Goal: Task Accomplishment & Management: Use online tool/utility

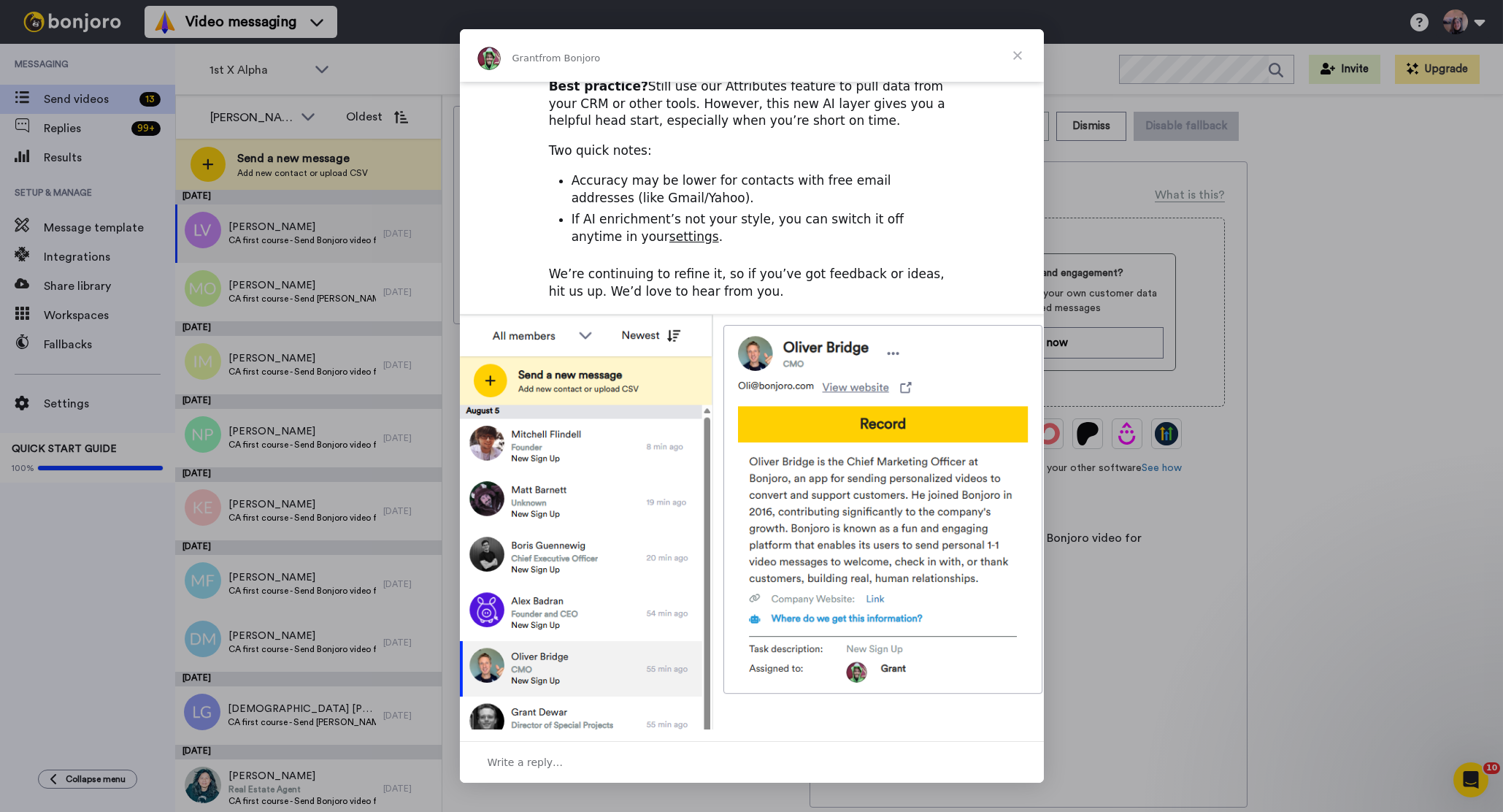
scroll to position [324, 0]
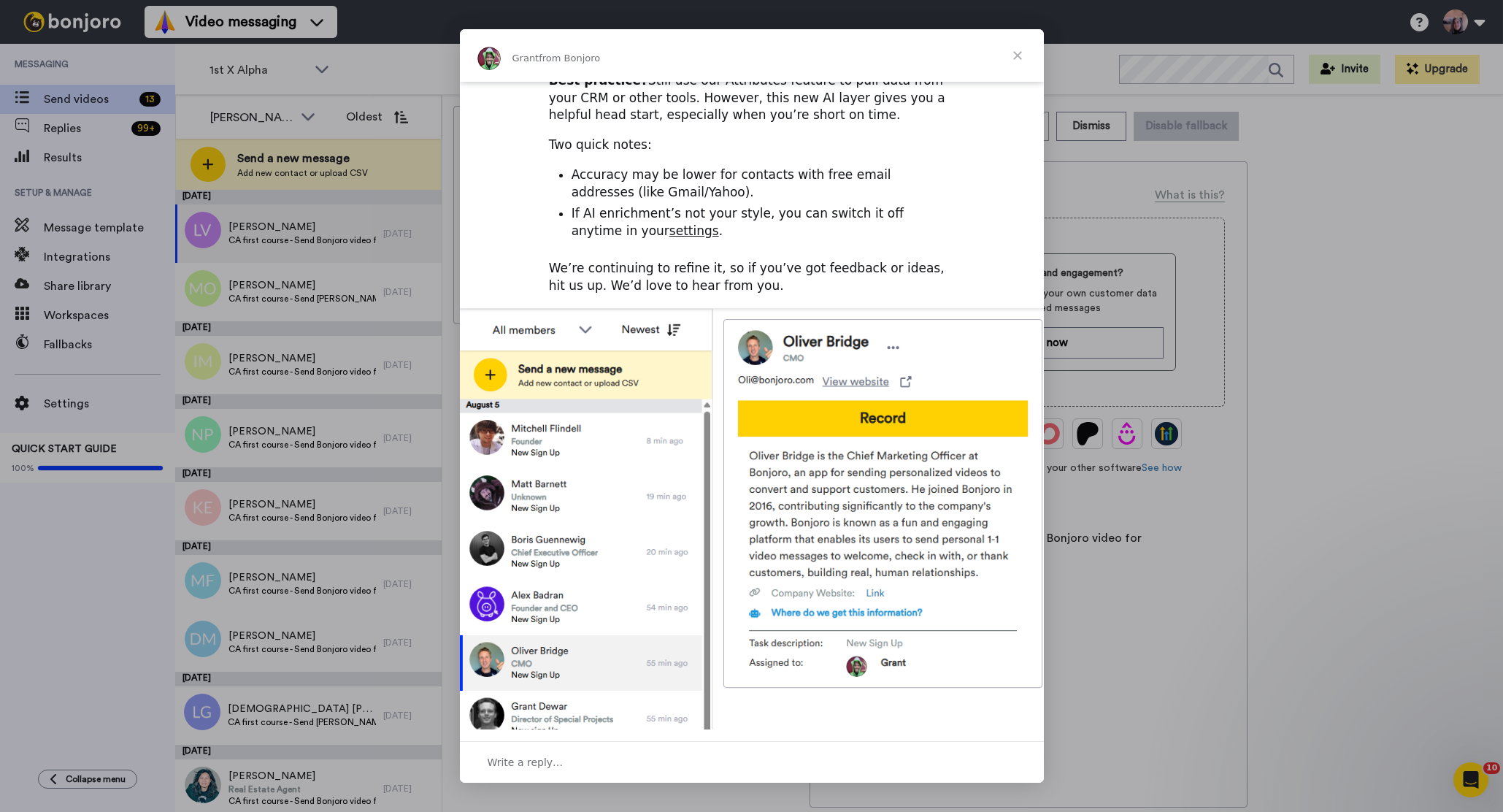
click at [1016, 55] on span "Close" at bounding box center [1018, 55] width 52 height 52
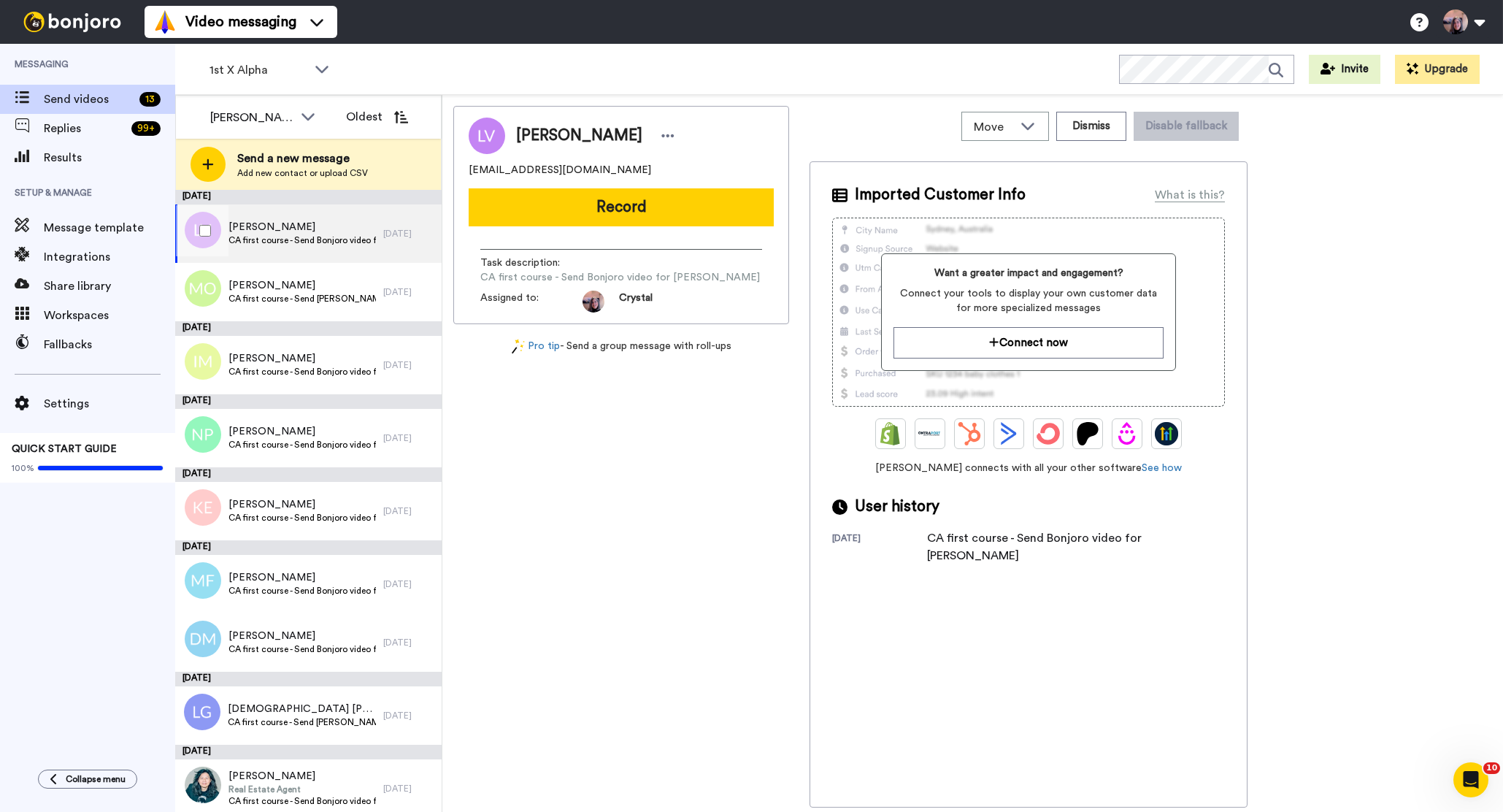
click at [313, 227] on span "Lucie Verreault" at bounding box center [302, 226] width 147 height 15
drag, startPoint x: 518, startPoint y: 133, endPoint x: 624, endPoint y: 146, distance: 106.8
click at [621, 146] on div "Lucie Verreault" at bounding box center [597, 136] width 163 height 22
copy span "Lucie Verreault"
click at [1090, 129] on button "Dismiss" at bounding box center [1091, 126] width 70 height 29
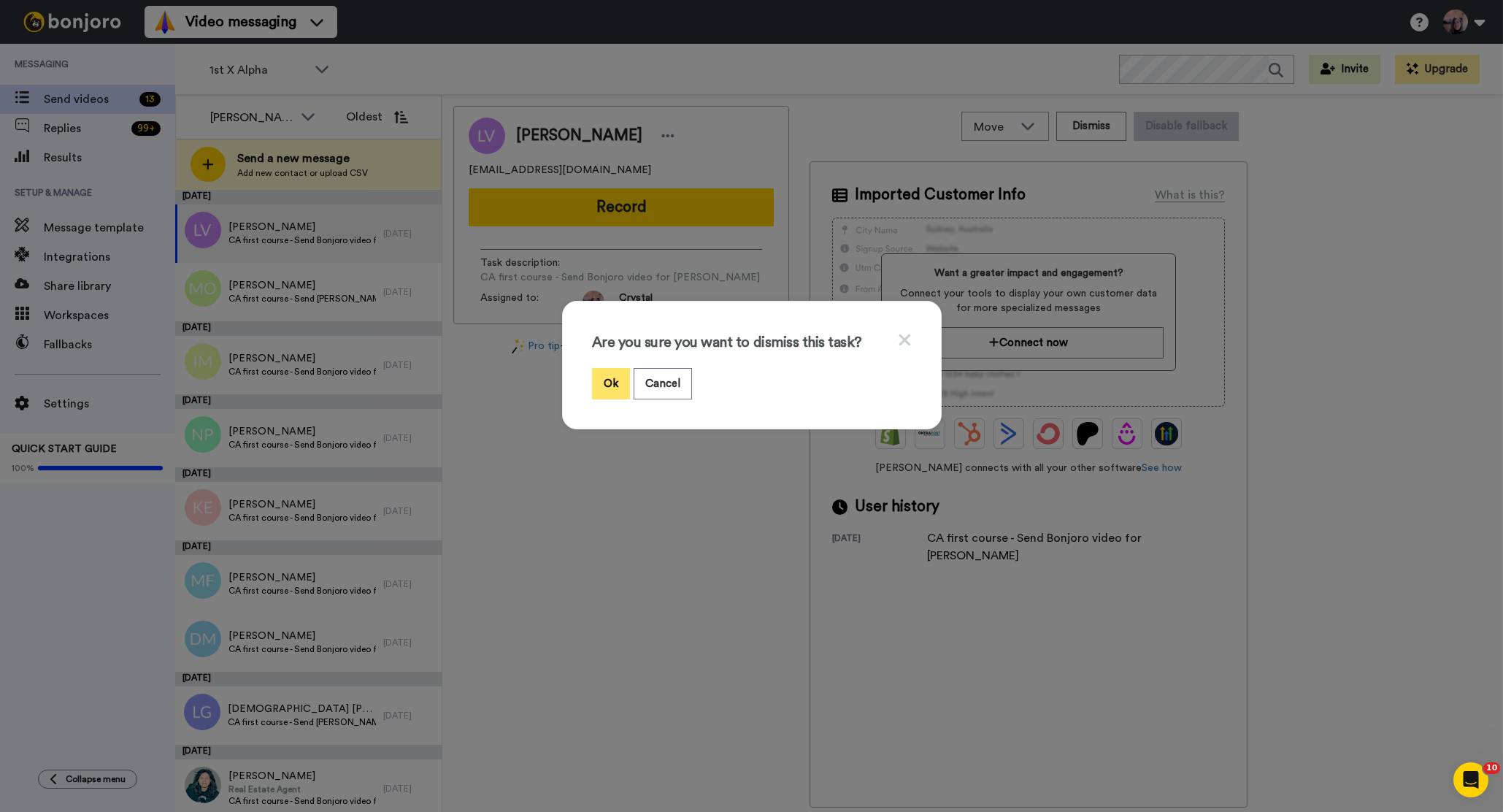
click at [613, 379] on button "Ok" at bounding box center [610, 384] width 38 height 32
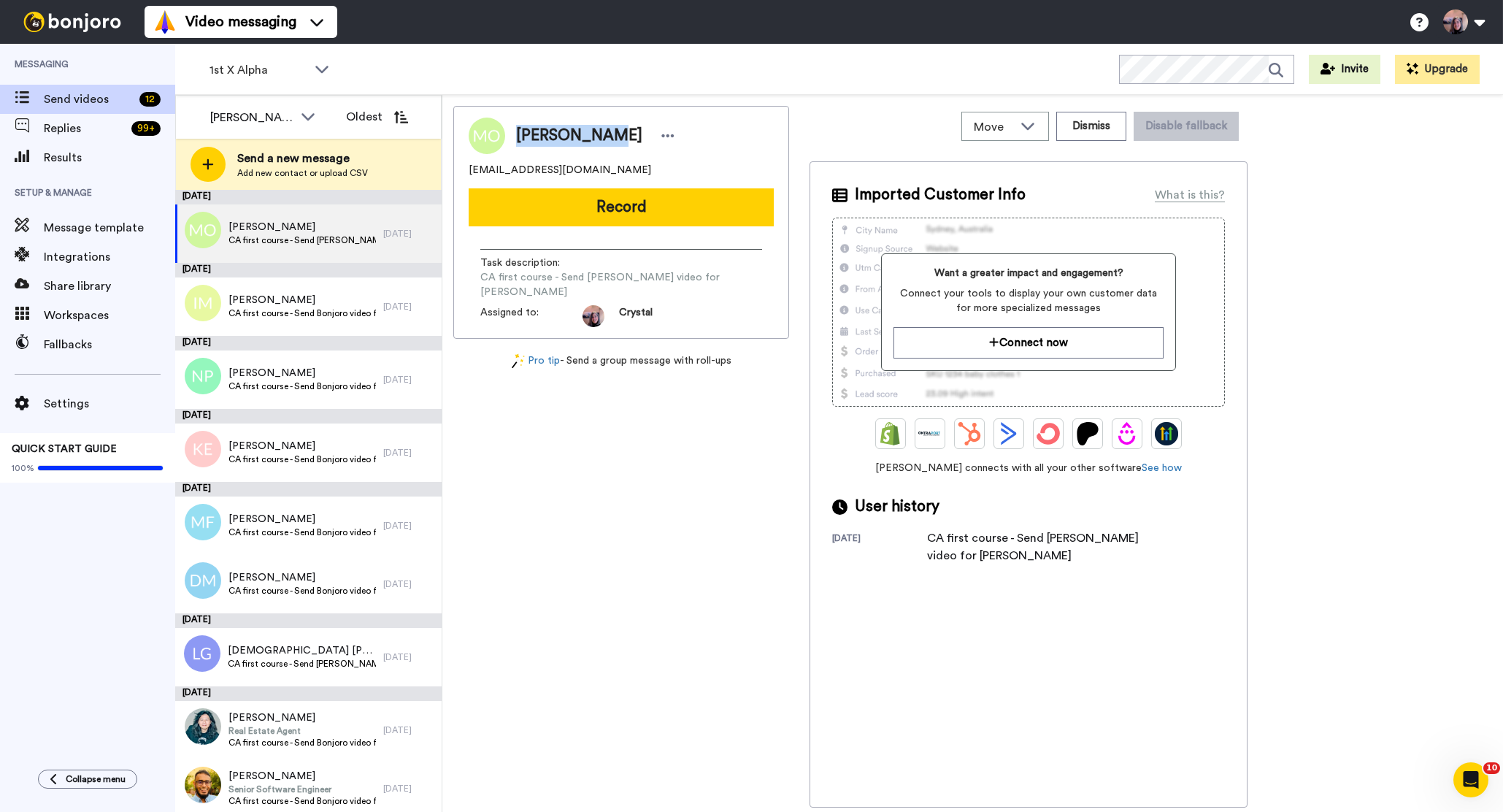
drag, startPoint x: 516, startPoint y: 135, endPoint x: 615, endPoint y: 139, distance: 99.1
click at [619, 140] on div "[PERSON_NAME]" at bounding box center [597, 136] width 163 height 22
copy span "[PERSON_NAME]"
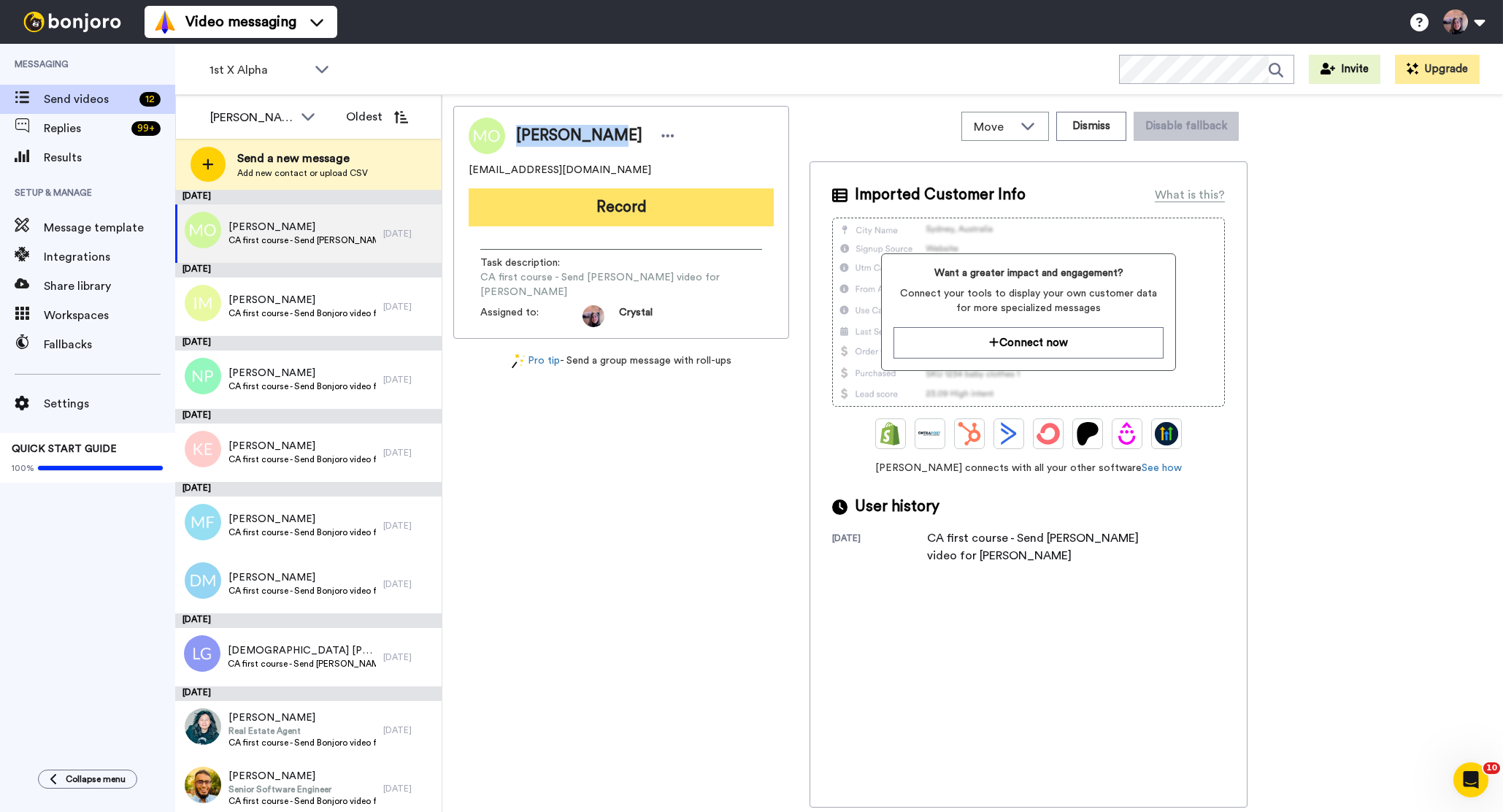
click at [622, 210] on button "Record" at bounding box center [621, 206] width 305 height 38
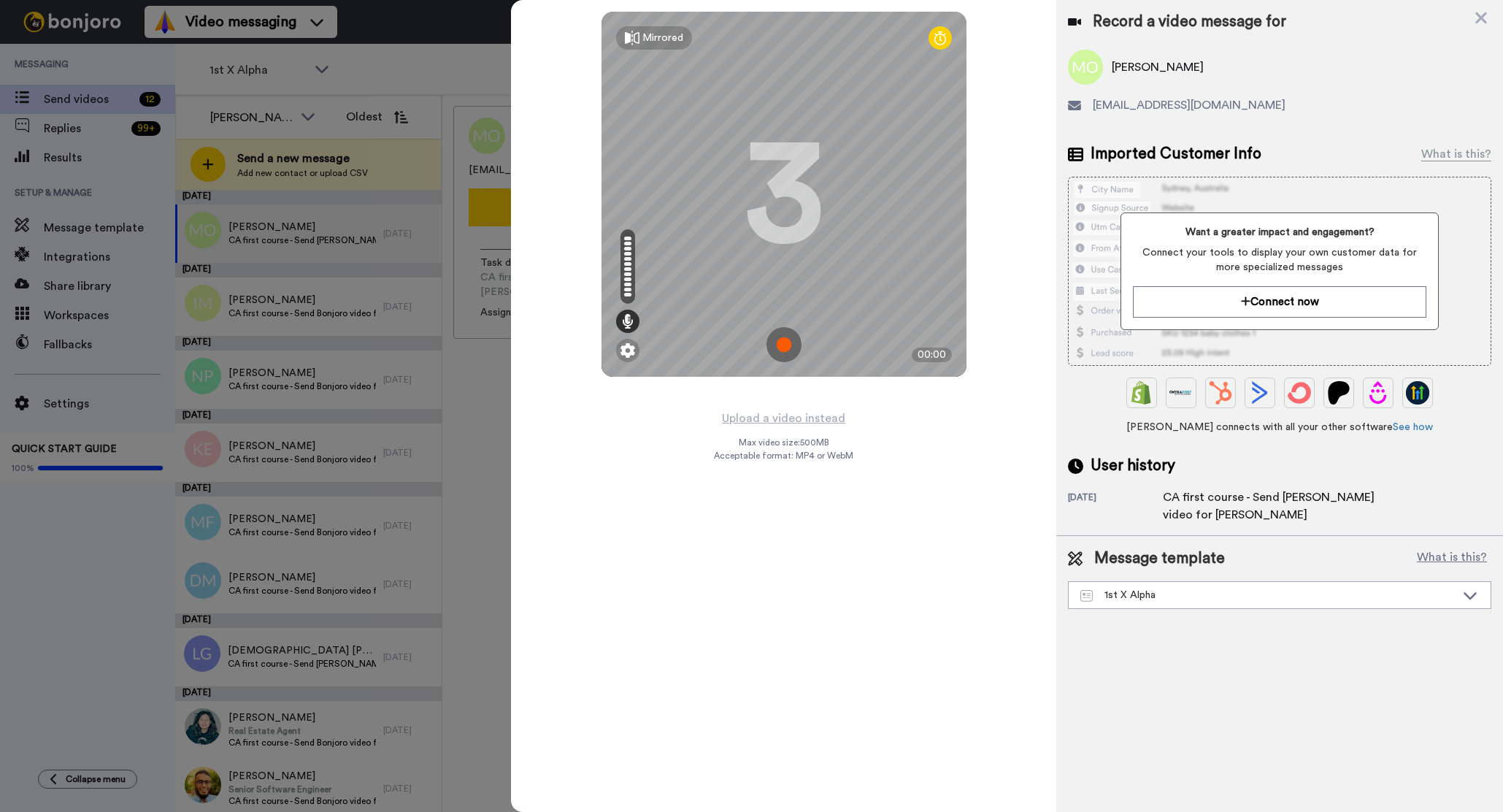
click at [539, 233] on div "Mirrored Redo 3 00:00" at bounding box center [783, 204] width 545 height 409
click at [1480, 21] on icon at bounding box center [1481, 18] width 15 height 18
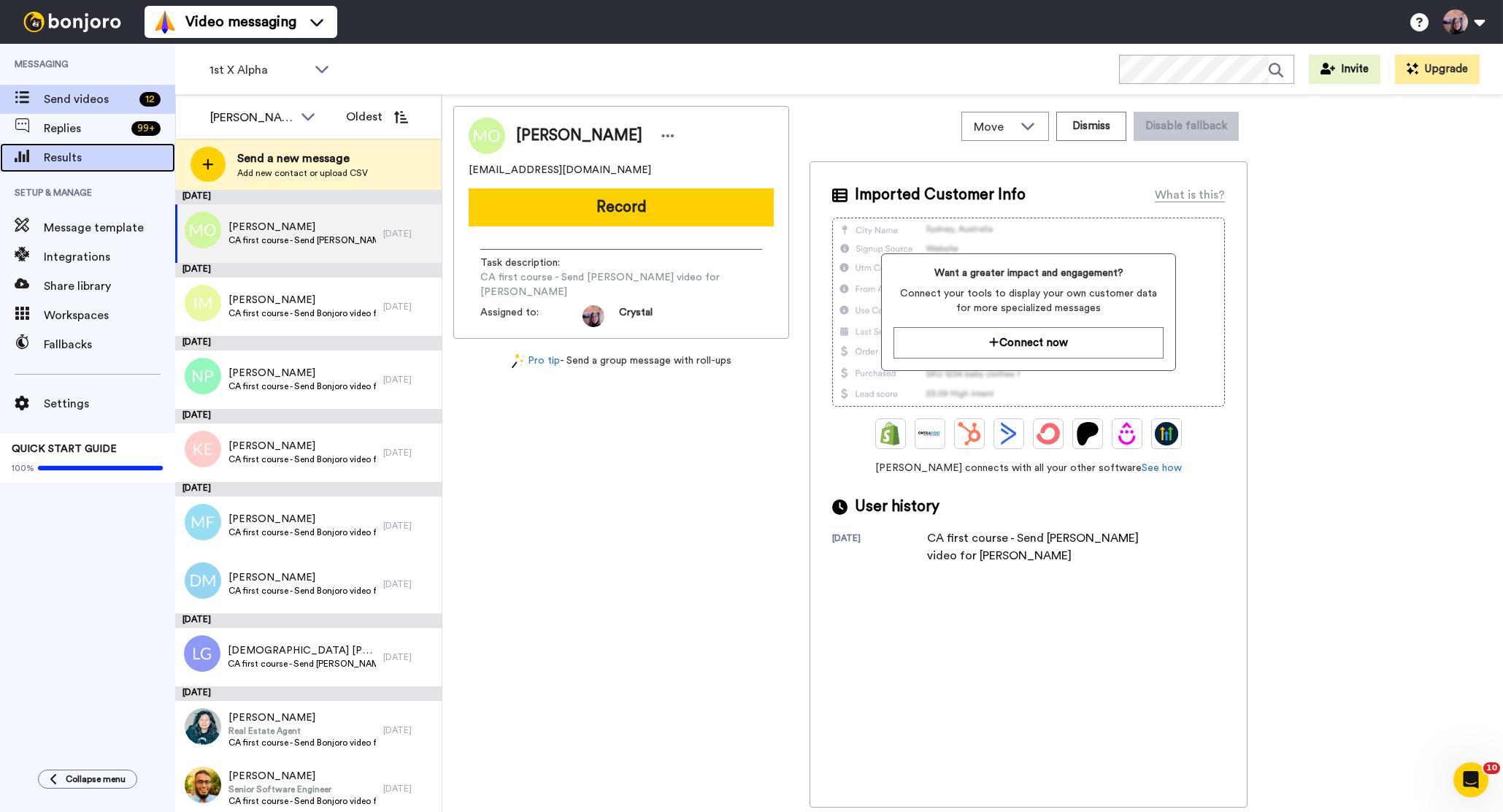
click at [116, 157] on span "Results" at bounding box center [109, 157] width 132 height 18
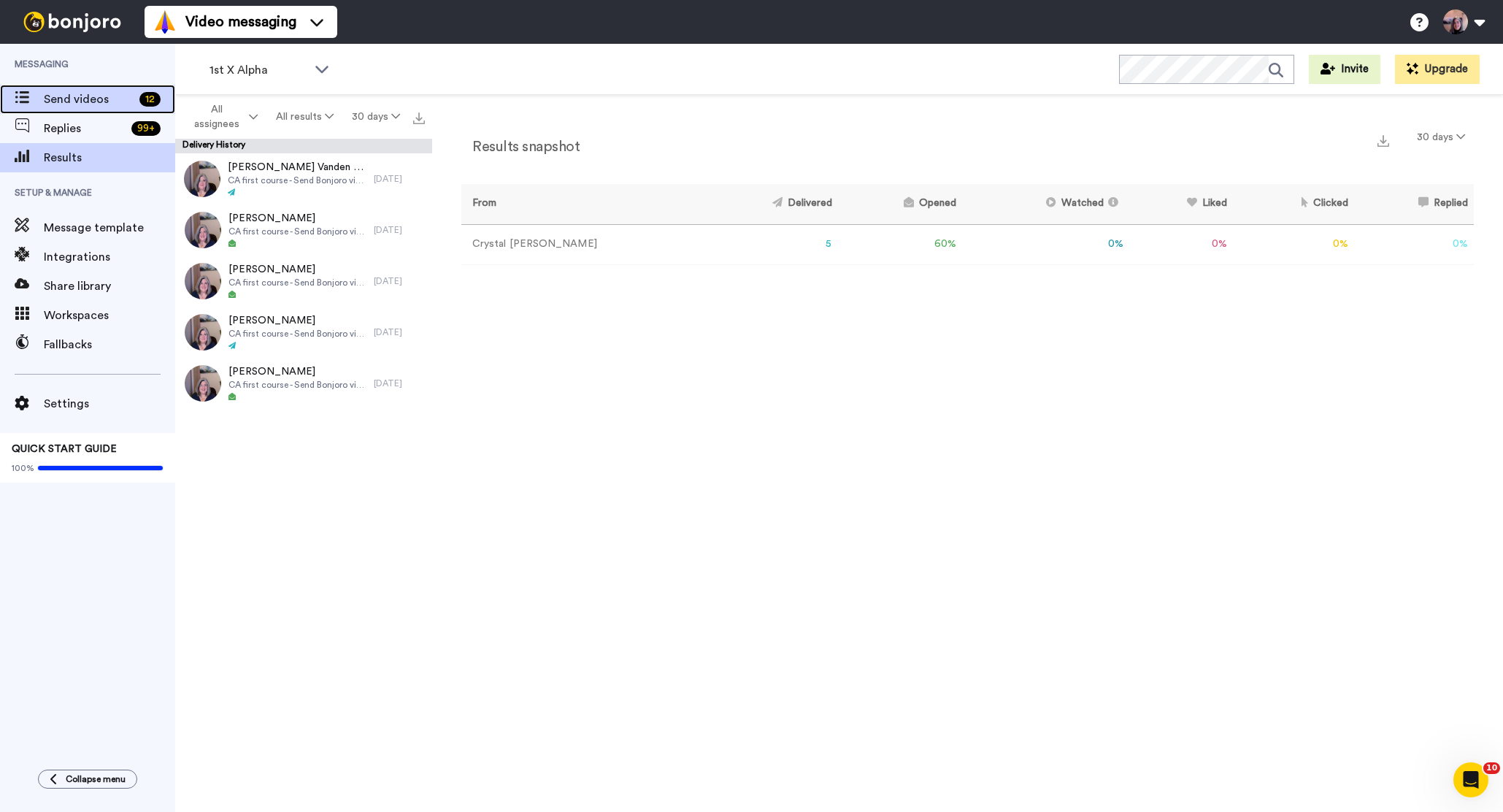
click at [62, 99] on span "Send videos" at bounding box center [89, 99] width 90 height 18
